Goal: Understand process/instructions: Learn how to perform a task or action

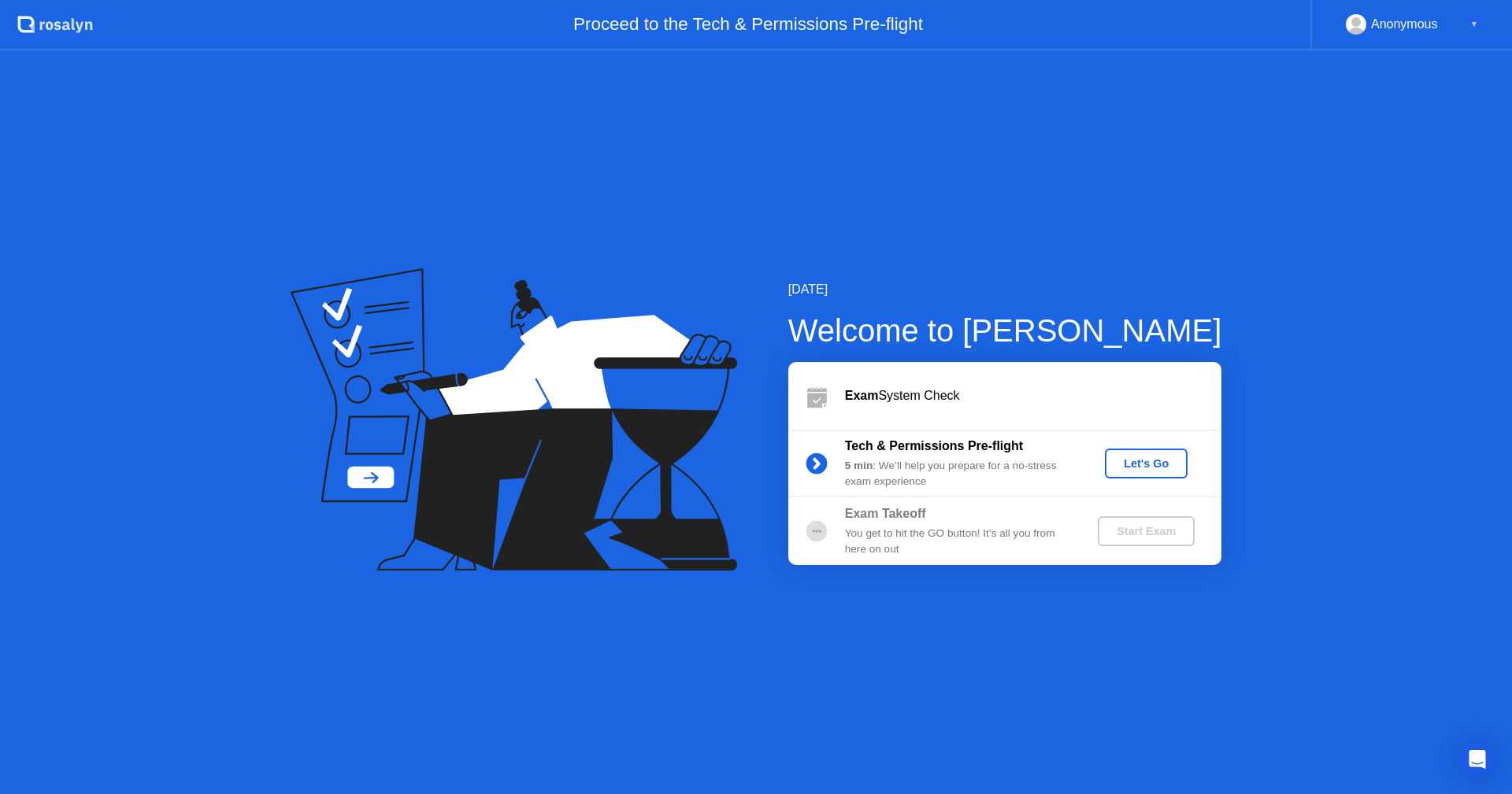
click at [1135, 468] on div "Let's Go" at bounding box center [1146, 464] width 70 height 13
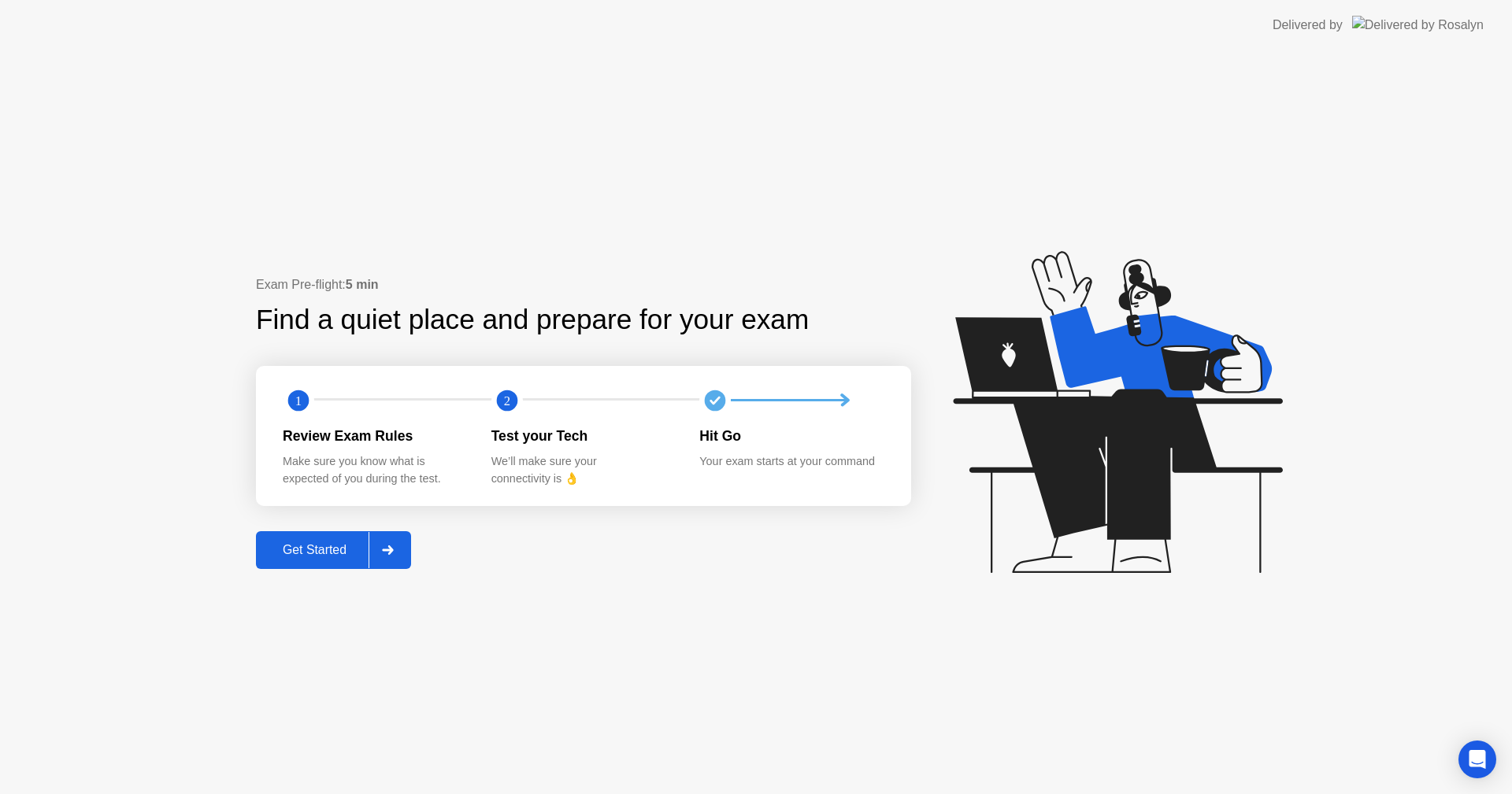
click at [298, 536] on button "Get Started" at bounding box center [333, 550] width 155 height 38
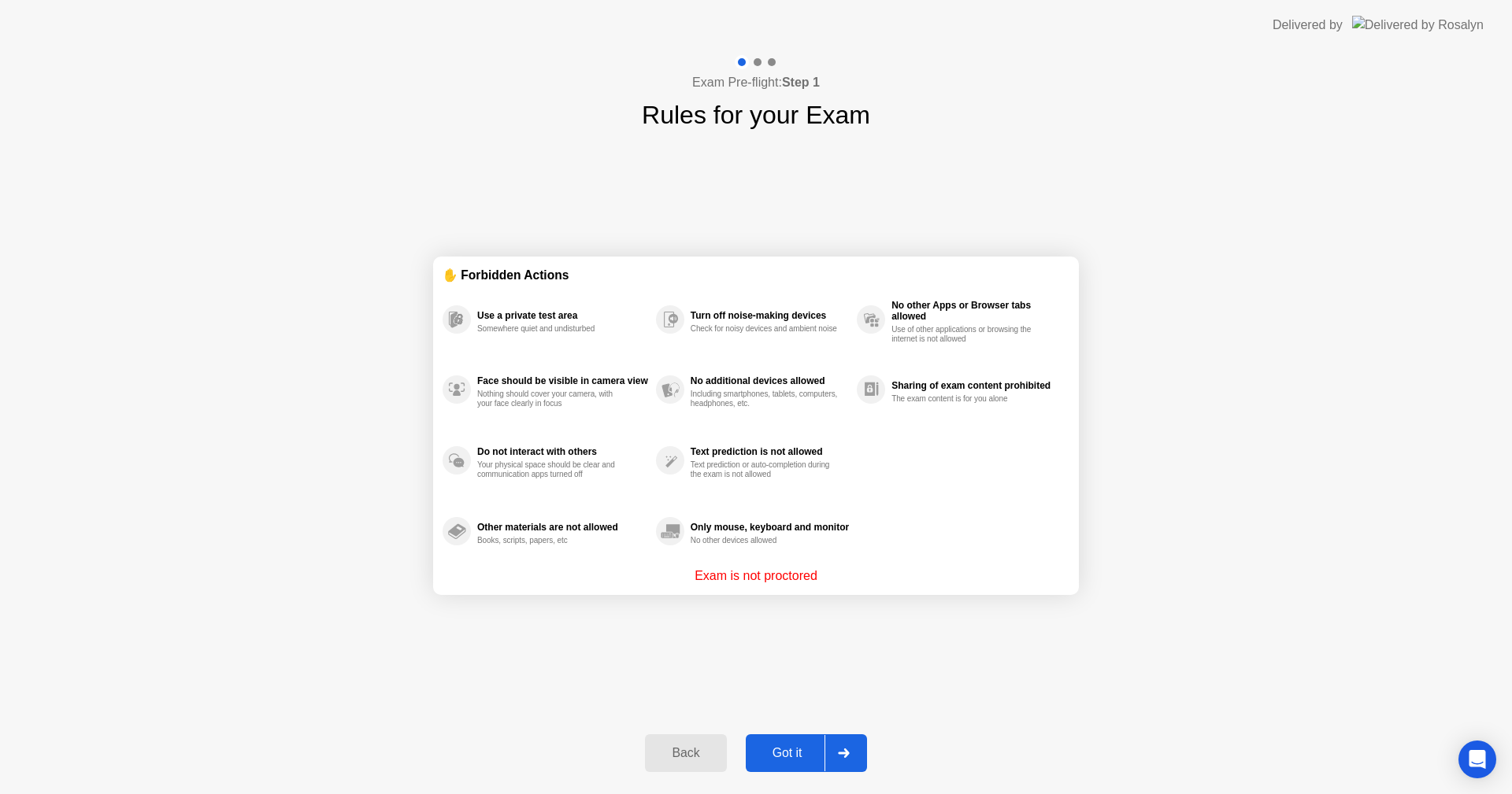
click at [851, 753] on div at bounding box center [844, 753] width 38 height 36
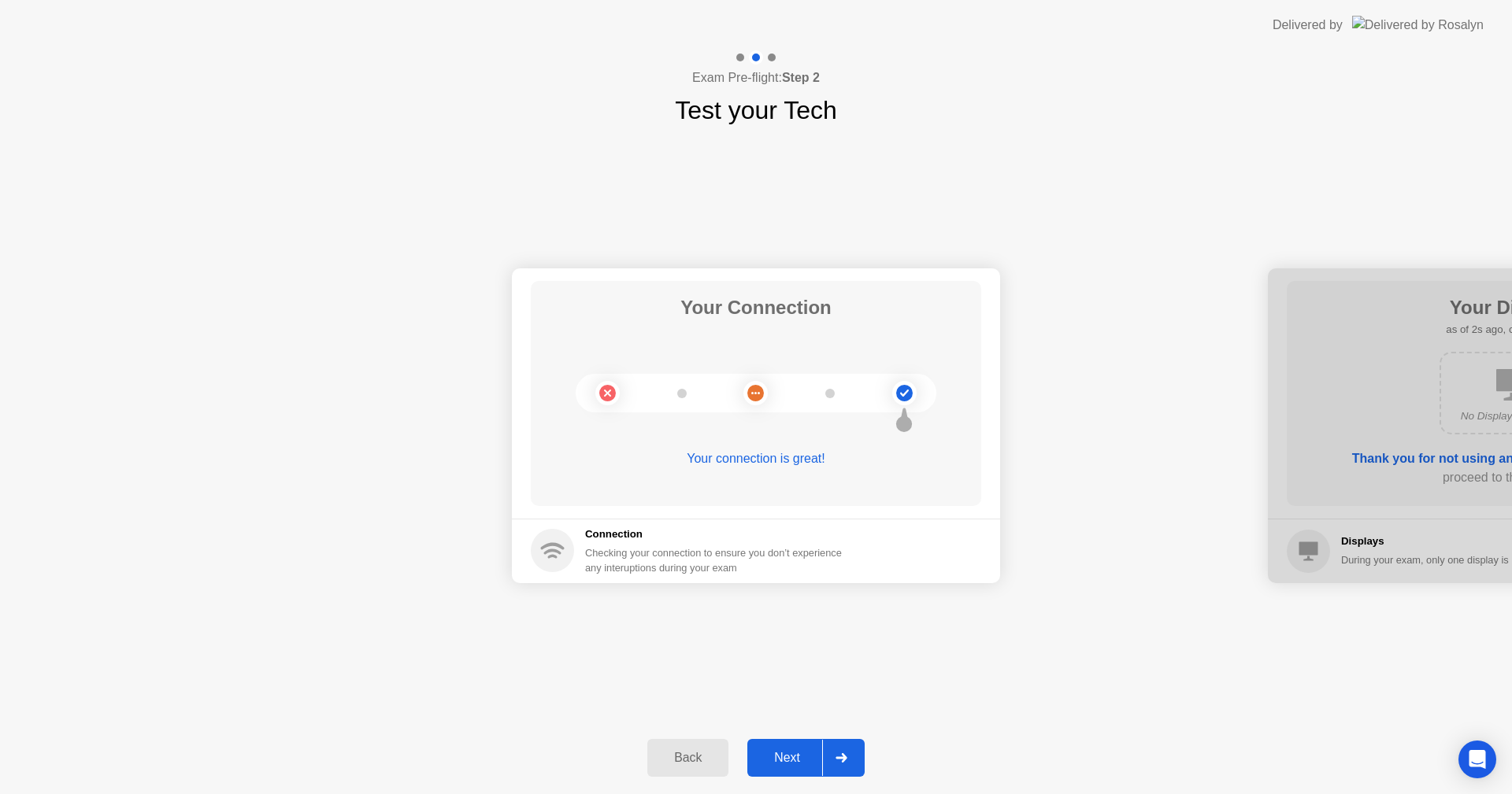
click at [833, 754] on div at bounding box center [841, 758] width 38 height 36
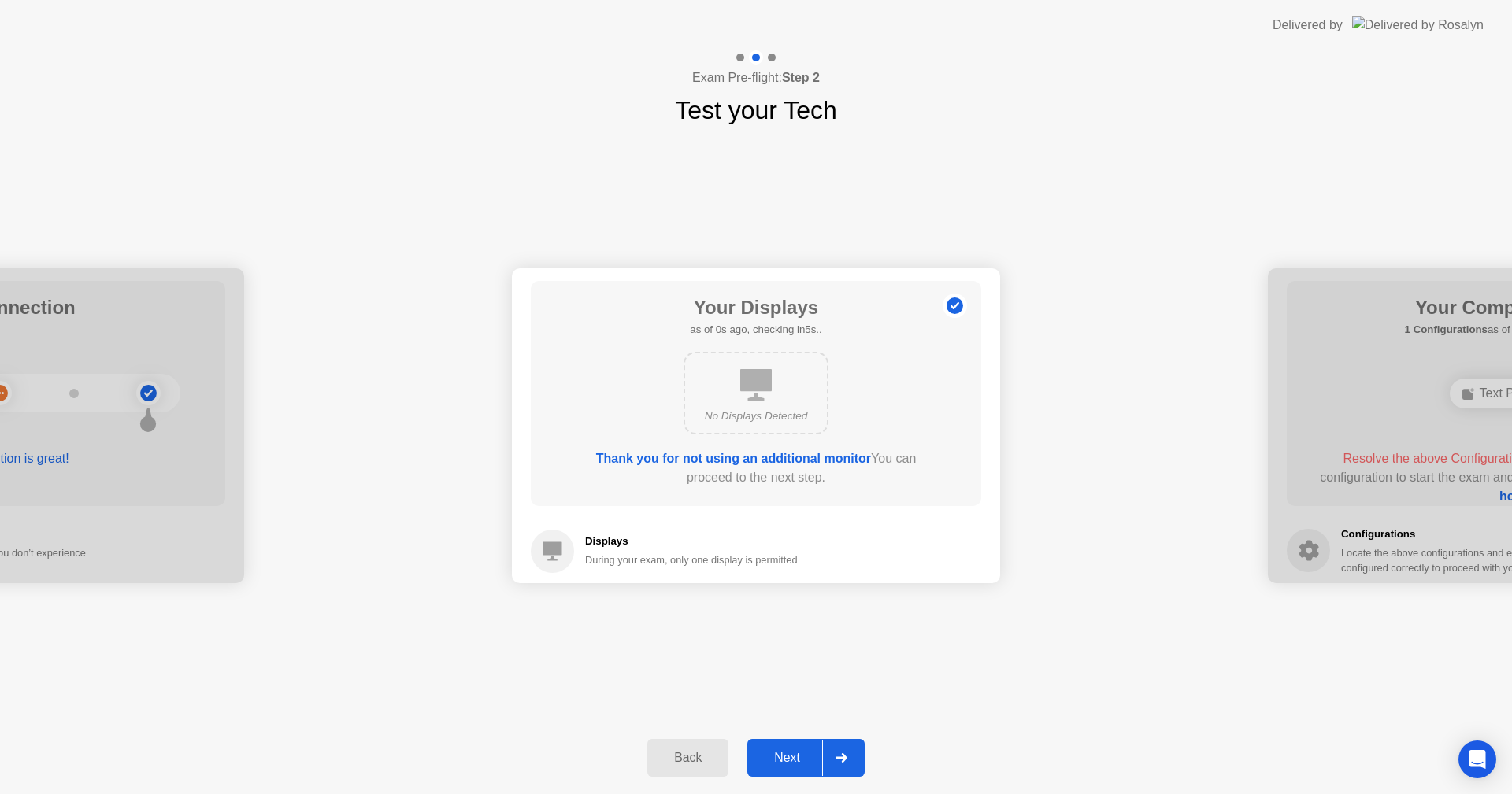
click at [843, 754] on icon at bounding box center [841, 758] width 12 height 9
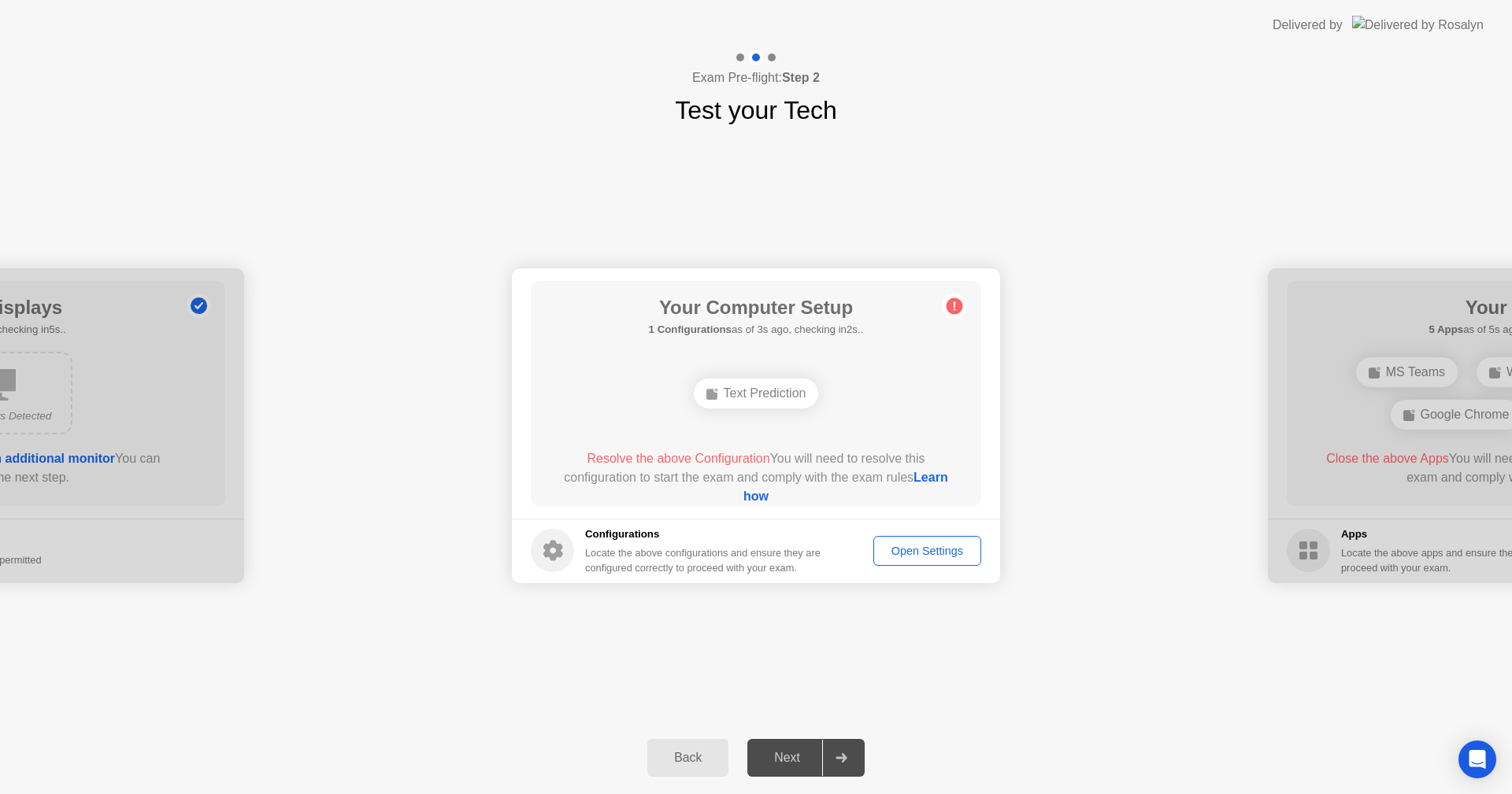
click at [920, 545] on div "Open Settings" at bounding box center [927, 551] width 97 height 13
click at [890, 535] on footer "Configurations Locate the above configurations and ensure they are configured c…" at bounding box center [756, 551] width 488 height 65
click at [896, 545] on div "Open Settings" at bounding box center [927, 551] width 97 height 13
click at [954, 310] on circle at bounding box center [954, 306] width 17 height 17
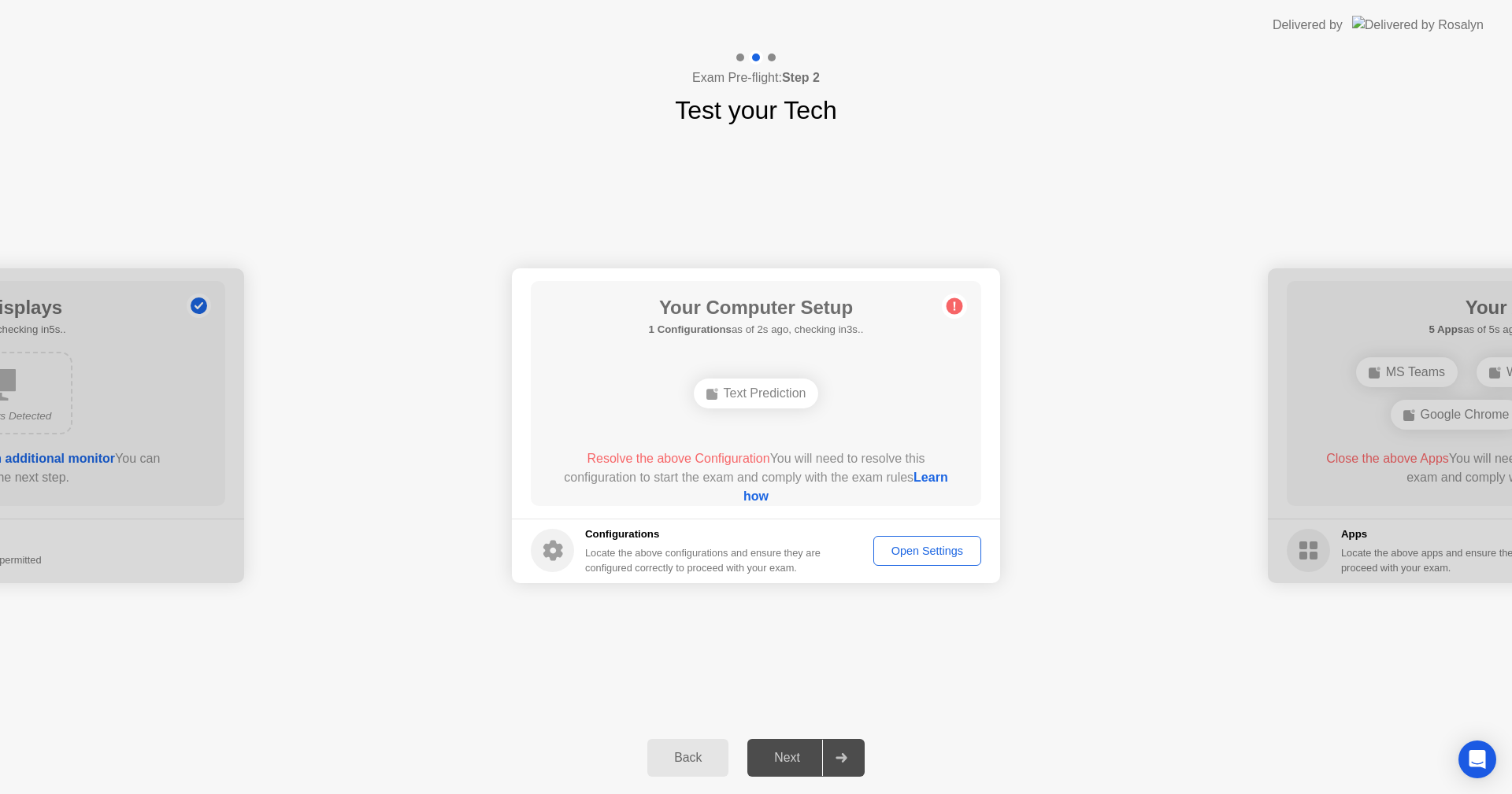
click at [954, 311] on circle at bounding box center [954, 306] width 17 height 17
click at [950, 304] on circle at bounding box center [954, 306] width 17 height 17
click at [761, 502] on link "Learn how" at bounding box center [845, 486] width 204 height 32
drag, startPoint x: 383, startPoint y: 483, endPoint x: 421, endPoint y: 358, distance: 130.6
